Goal: Book appointment/travel/reservation

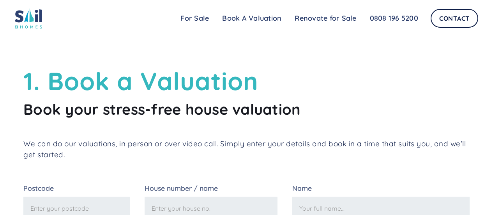
scroll to position [78, 0]
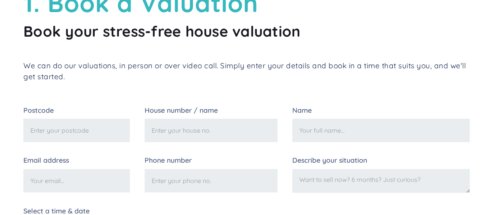
paste input "TW4 6EN"
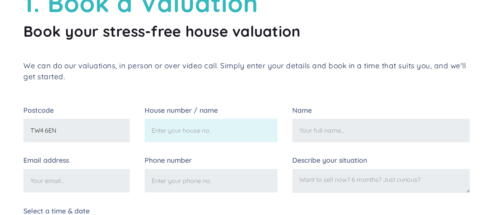
type input "TW4 6EN"
click at [181, 136] on input "House number / name" at bounding box center [211, 129] width 133 height 23
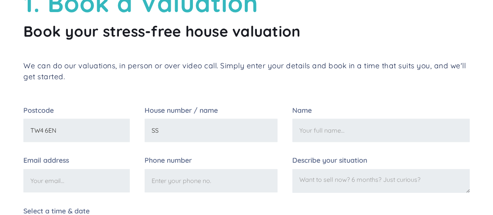
type input "S"
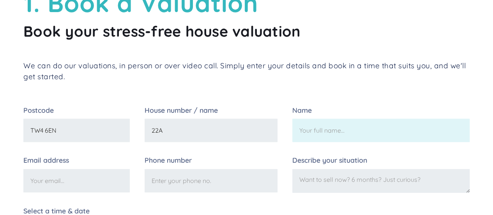
type input "22A"
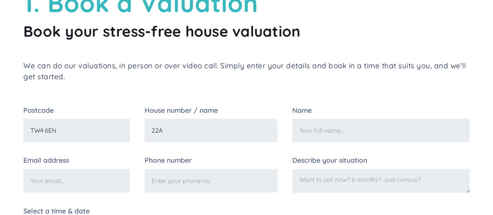
click at [314, 138] on input "Name" at bounding box center [380, 129] width 177 height 23
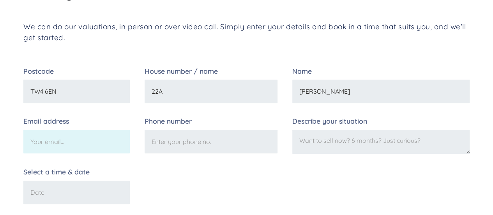
type input "Inder Dhaliwal"
click at [98, 145] on input "Email address" at bounding box center [76, 141] width 106 height 23
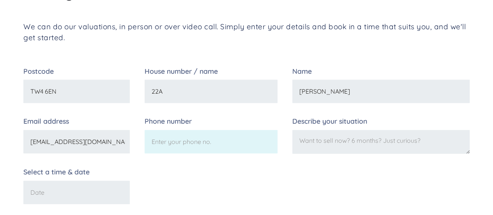
type input "ibs500@hotmail.com"
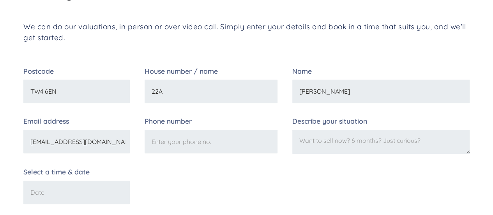
click at [252, 148] on input "Phone number" at bounding box center [211, 141] width 133 height 23
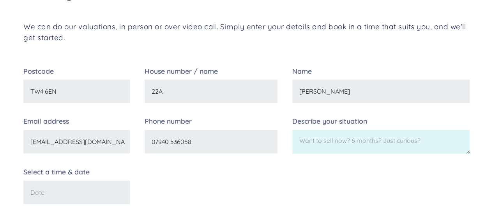
type input "07940 536058"
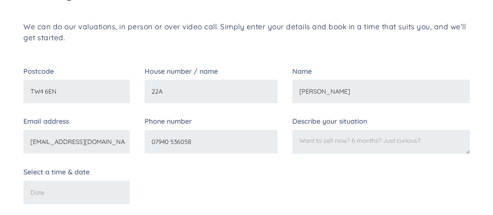
click at [351, 146] on textarea "Describe your situation" at bounding box center [380, 142] width 177 height 24
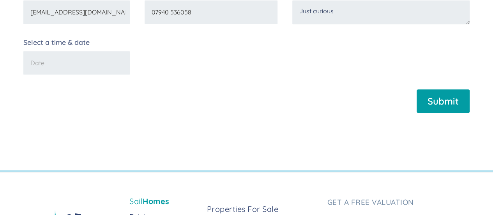
scroll to position [273, 0]
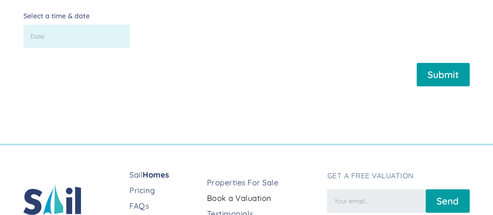
type textarea "Just curious"
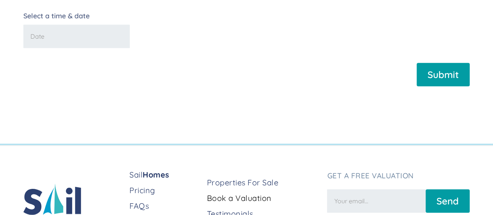
click at [73, 37] on input "Select a time & date" at bounding box center [76, 36] width 106 height 23
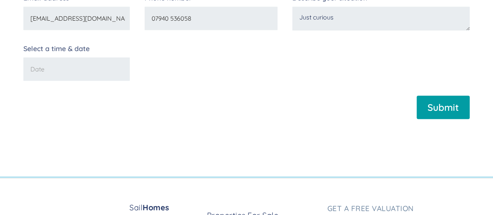
scroll to position [195, 0]
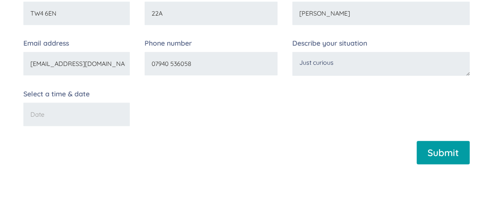
click at [59, 119] on input "Select a time & date" at bounding box center [76, 113] width 106 height 23
click at [64, 116] on input "Select a time & date" at bounding box center [76, 113] width 106 height 23
type input "11/09/2025"
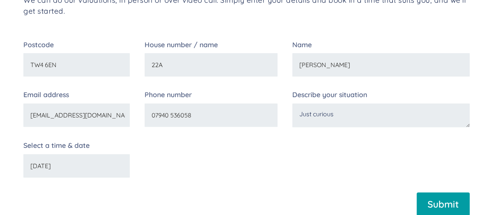
scroll to position [156, 0]
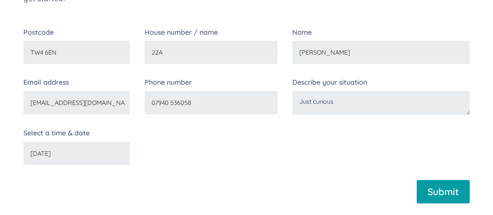
click at [35, 154] on input "11/09/2025" at bounding box center [76, 152] width 106 height 23
click at [439, 191] on input "Submit" at bounding box center [442, 191] width 53 height 23
type input "Please wait..."
